Goal: Information Seeking & Learning: Find specific fact

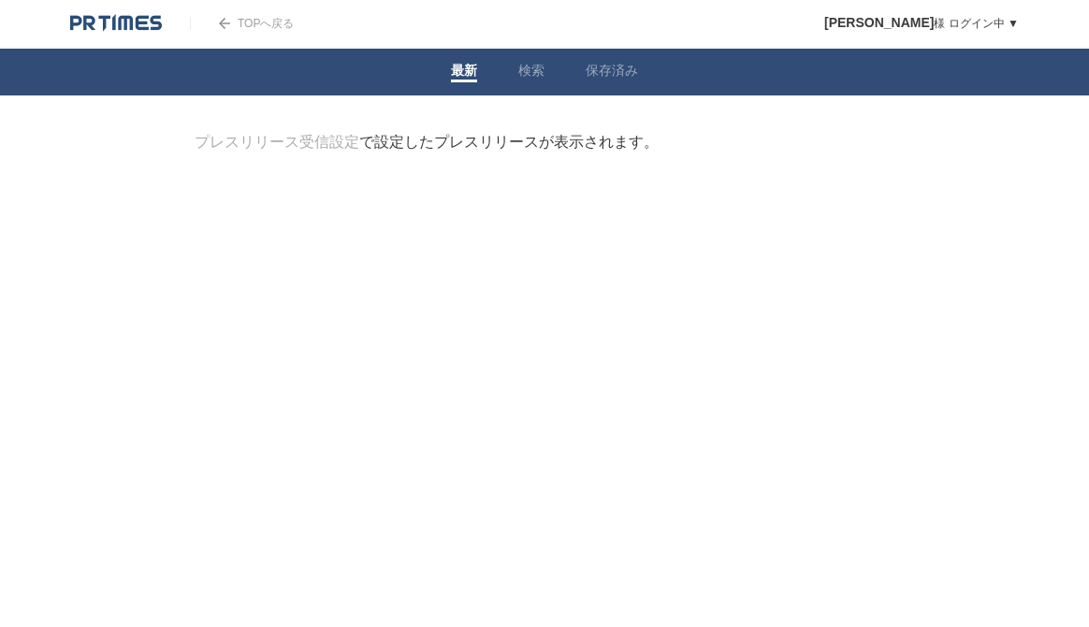
click at [253, 23] on link "TOPへ戻る" at bounding box center [242, 23] width 104 height 13
click at [524, 73] on link "検索" at bounding box center [531, 73] width 26 height 20
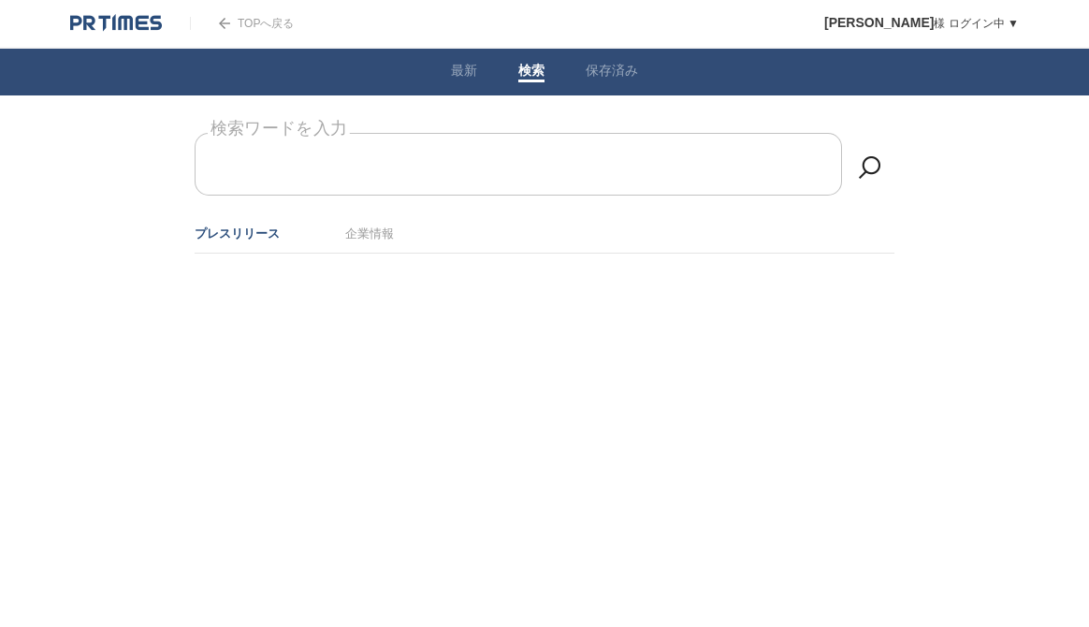
click at [422, 133] on form "検索ワードを入力" at bounding box center [545, 133] width 700 height 0
type input "a"
type input "赤レンガ"
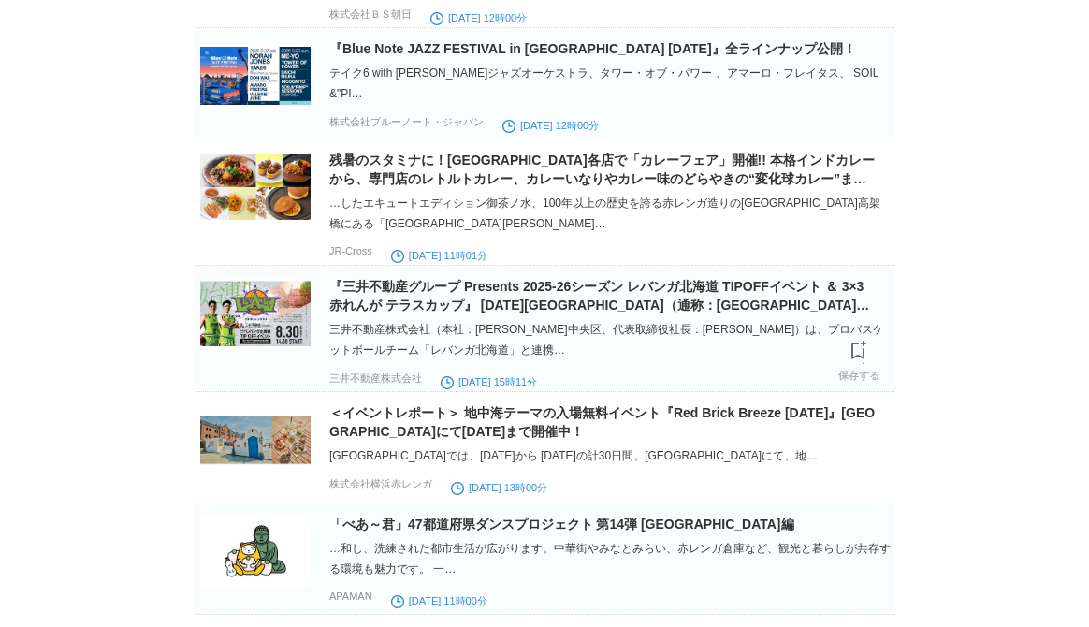
scroll to position [918, 0]
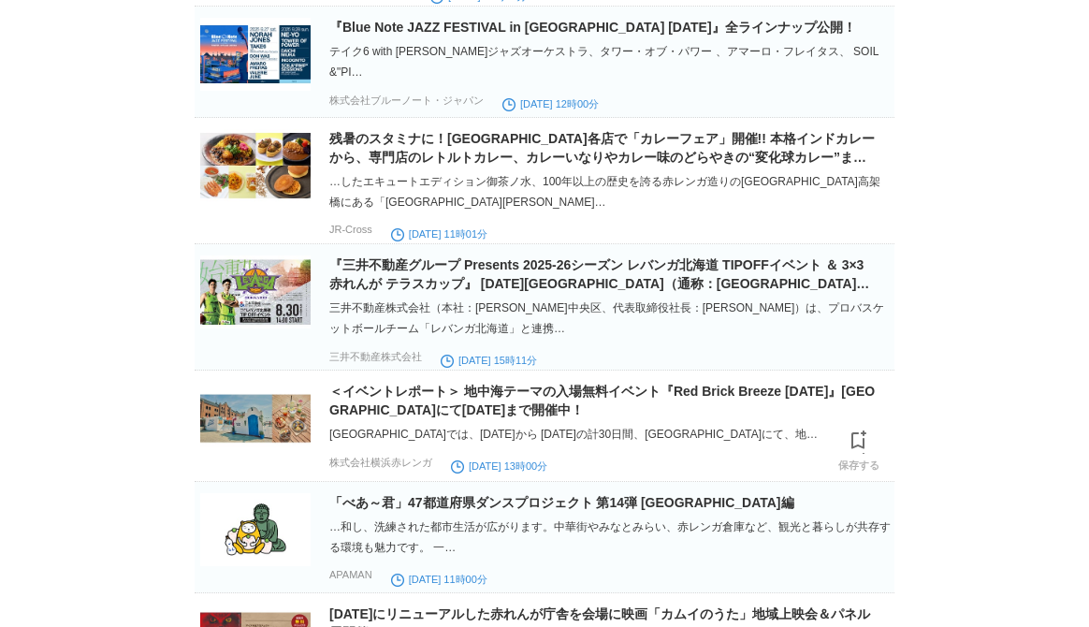
click at [385, 421] on div "＜イベントレポート＞ 地中海テーマの入場無料イベント『Red Brick Breeze [DATE]』[GEOGRAPHIC_DATA]にて[DATE]まで開…" at bounding box center [609, 429] width 561 height 94
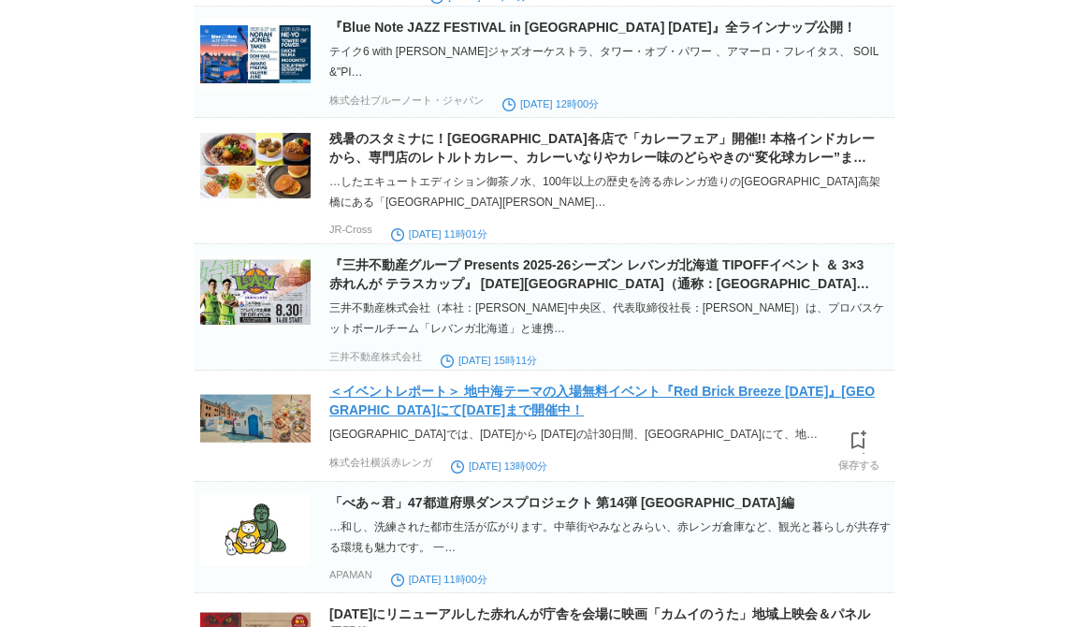
click at [384, 411] on link "＜イベントレポート＞ 地中海テーマの入場無料イベント『Red Brick Breeze [DATE]』[GEOGRAPHIC_DATA]にて[DATE]まで開…" at bounding box center [601, 401] width 545 height 34
